Goal: Information Seeking & Learning: Find specific fact

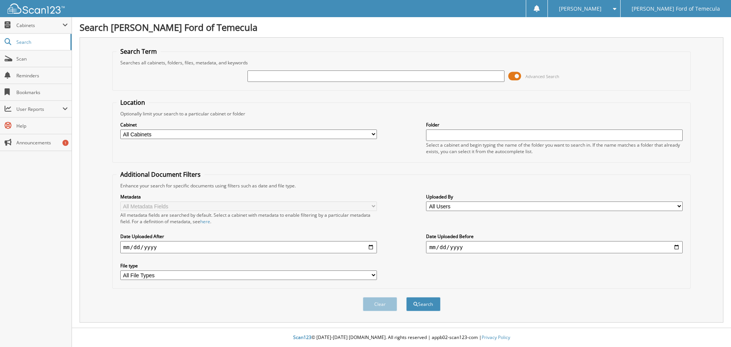
click at [517, 74] on span at bounding box center [515, 75] width 13 height 11
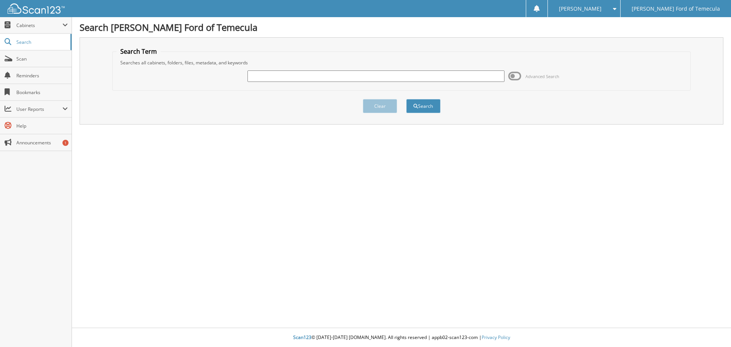
click at [271, 78] on input "text" at bounding box center [376, 75] width 257 height 11
type input "3300580"
click at [407, 99] on button "Search" at bounding box center [424, 106] width 34 height 14
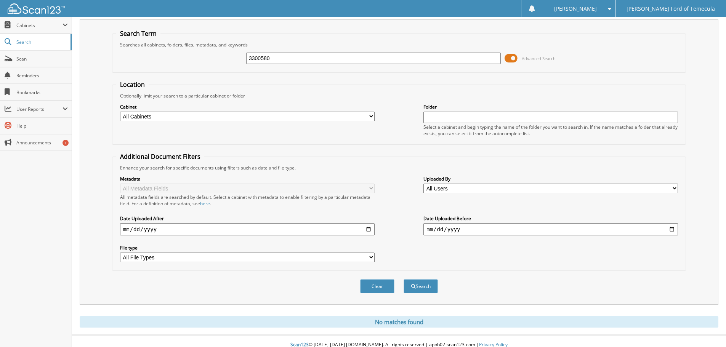
scroll to position [26, 0]
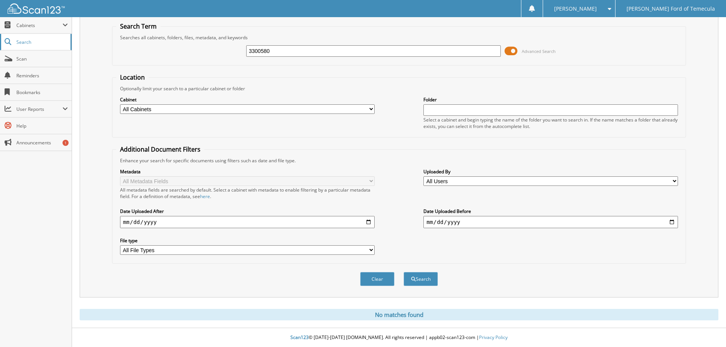
drag, startPoint x: 295, startPoint y: 51, endPoint x: 59, endPoint y: 46, distance: 236.3
click at [96, 56] on div "Search Term Searches all cabinets, folders, files, metadata, and keywords 33005…" at bounding box center [399, 154] width 639 height 285
type input "3300580"
click at [403, 272] on button "Search" at bounding box center [420, 279] width 34 height 14
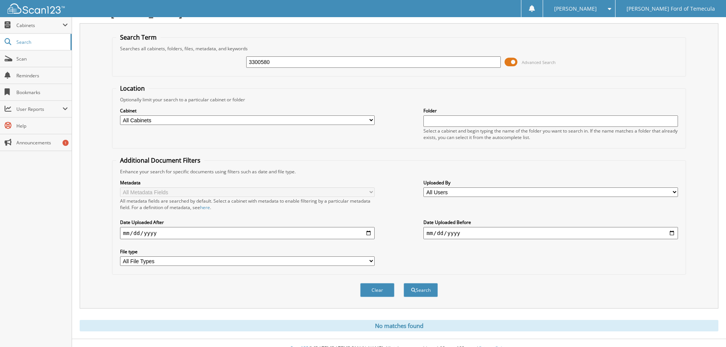
scroll to position [26, 0]
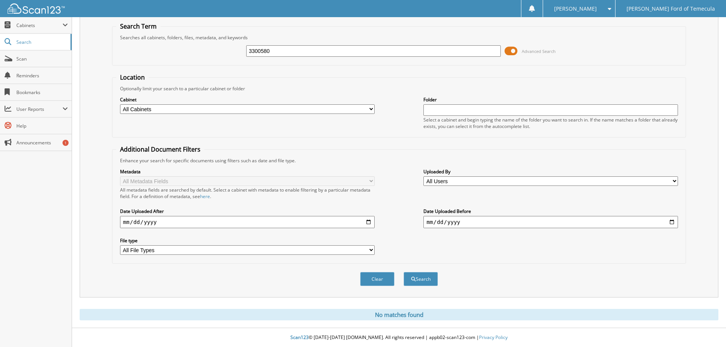
drag, startPoint x: 288, startPoint y: 50, endPoint x: 141, endPoint y: 61, distance: 147.5
click at [134, 61] on div "3300580 Advanced Search" at bounding box center [398, 51] width 565 height 21
click at [175, 48] on div "3300580 Advanced Search" at bounding box center [398, 51] width 565 height 21
click at [514, 47] on span at bounding box center [510, 50] width 13 height 11
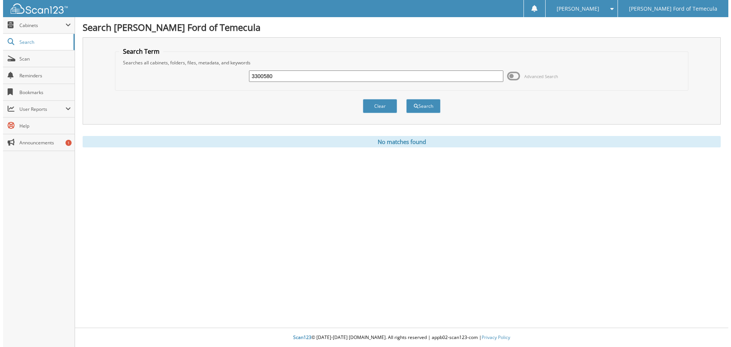
scroll to position [0, 0]
